Goal: Information Seeking & Learning: Check status

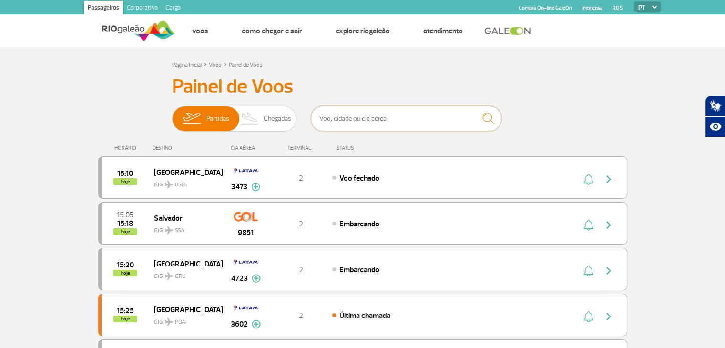
click at [356, 119] on input "text" at bounding box center [406, 118] width 191 height 25
click at [359, 117] on input "text" at bounding box center [406, 118] width 191 height 25
click at [341, 120] on input "text" at bounding box center [406, 118] width 191 height 25
click at [341, 118] on input "text" at bounding box center [406, 118] width 191 height 25
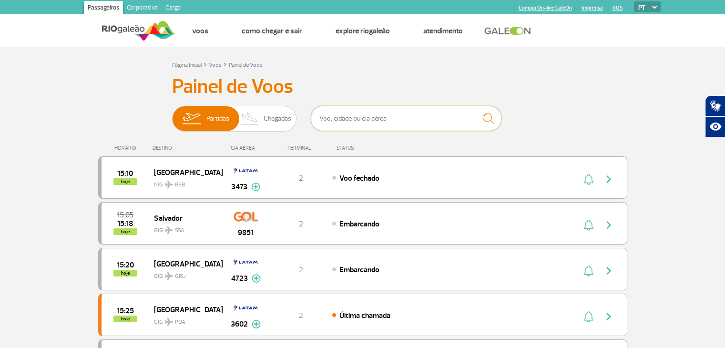
click at [389, 109] on input "text" at bounding box center [406, 118] width 191 height 25
click at [381, 115] on input "text" at bounding box center [406, 118] width 191 height 25
type input "belo horizonte"
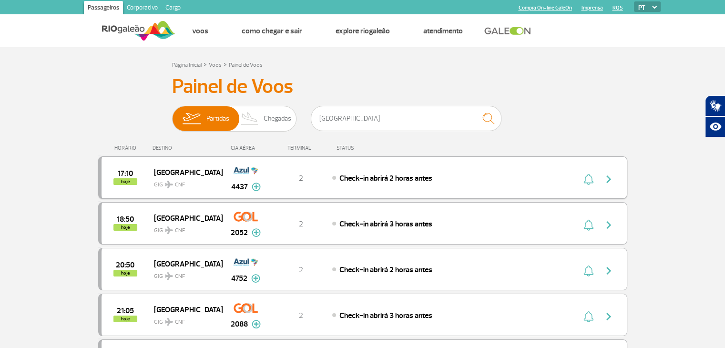
click at [612, 174] on img "button" at bounding box center [608, 179] width 11 height 11
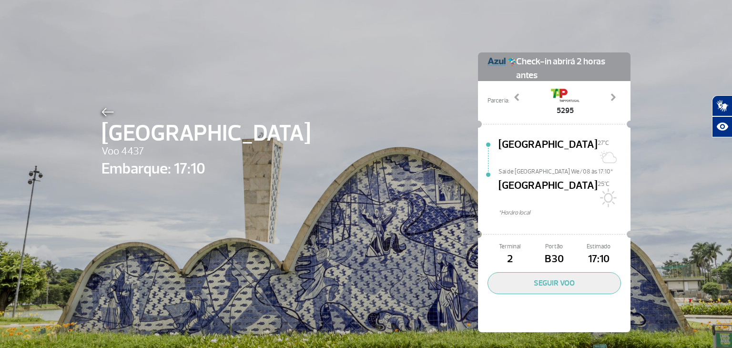
click at [554, 251] on span "B30" at bounding box center [554, 259] width 44 height 16
click at [102, 108] on img at bounding box center [108, 112] width 12 height 9
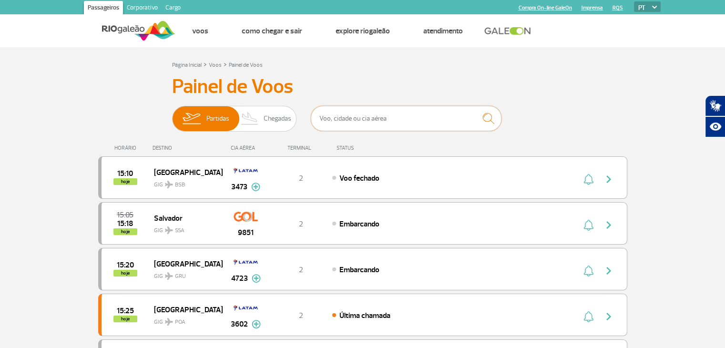
click at [424, 113] on input "text" at bounding box center [406, 118] width 191 height 25
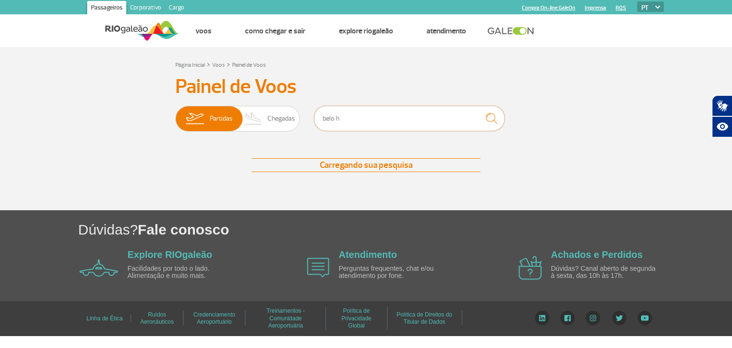
type input "belo horizonte"
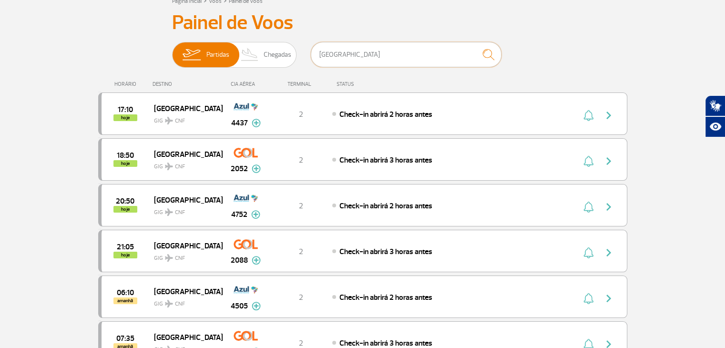
scroll to position [48, 0]
